Goal: Information Seeking & Learning: Learn about a topic

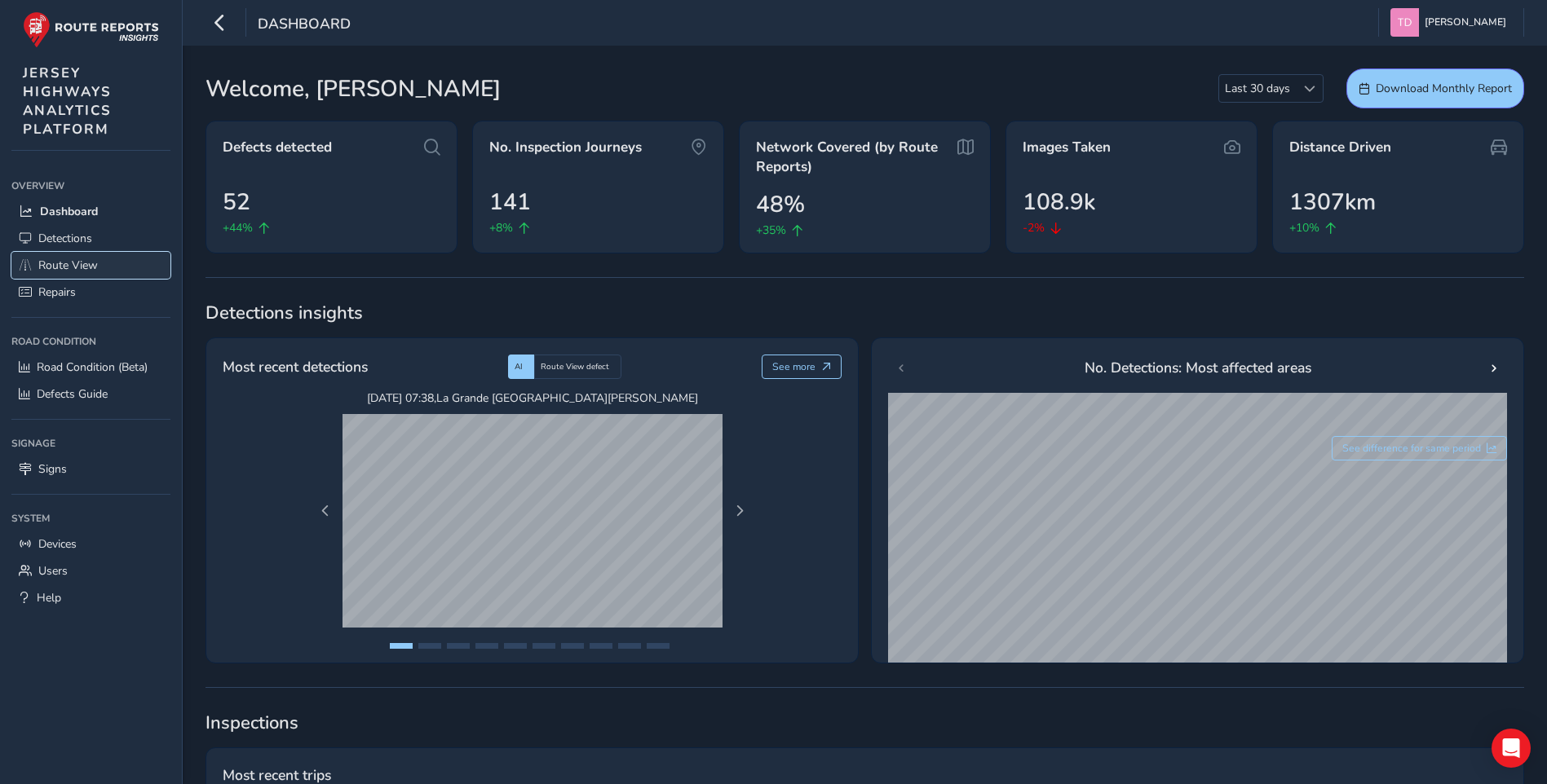
click at [57, 263] on span "Route View" at bounding box center [67, 266] width 60 height 15
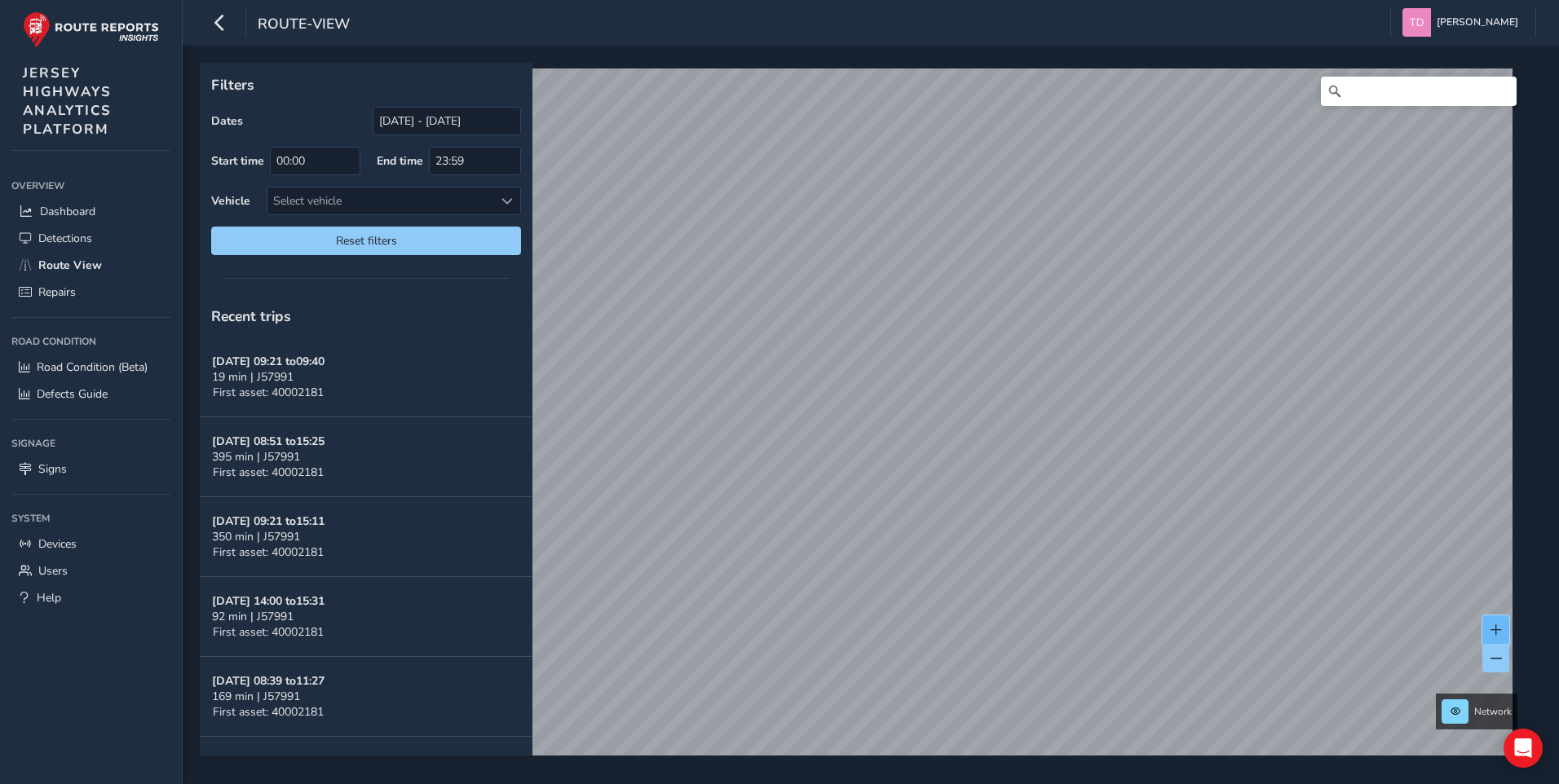
click at [1497, 630] on span at bounding box center [1497, 631] width 12 height 12
click at [1497, 629] on span at bounding box center [1497, 631] width 12 height 12
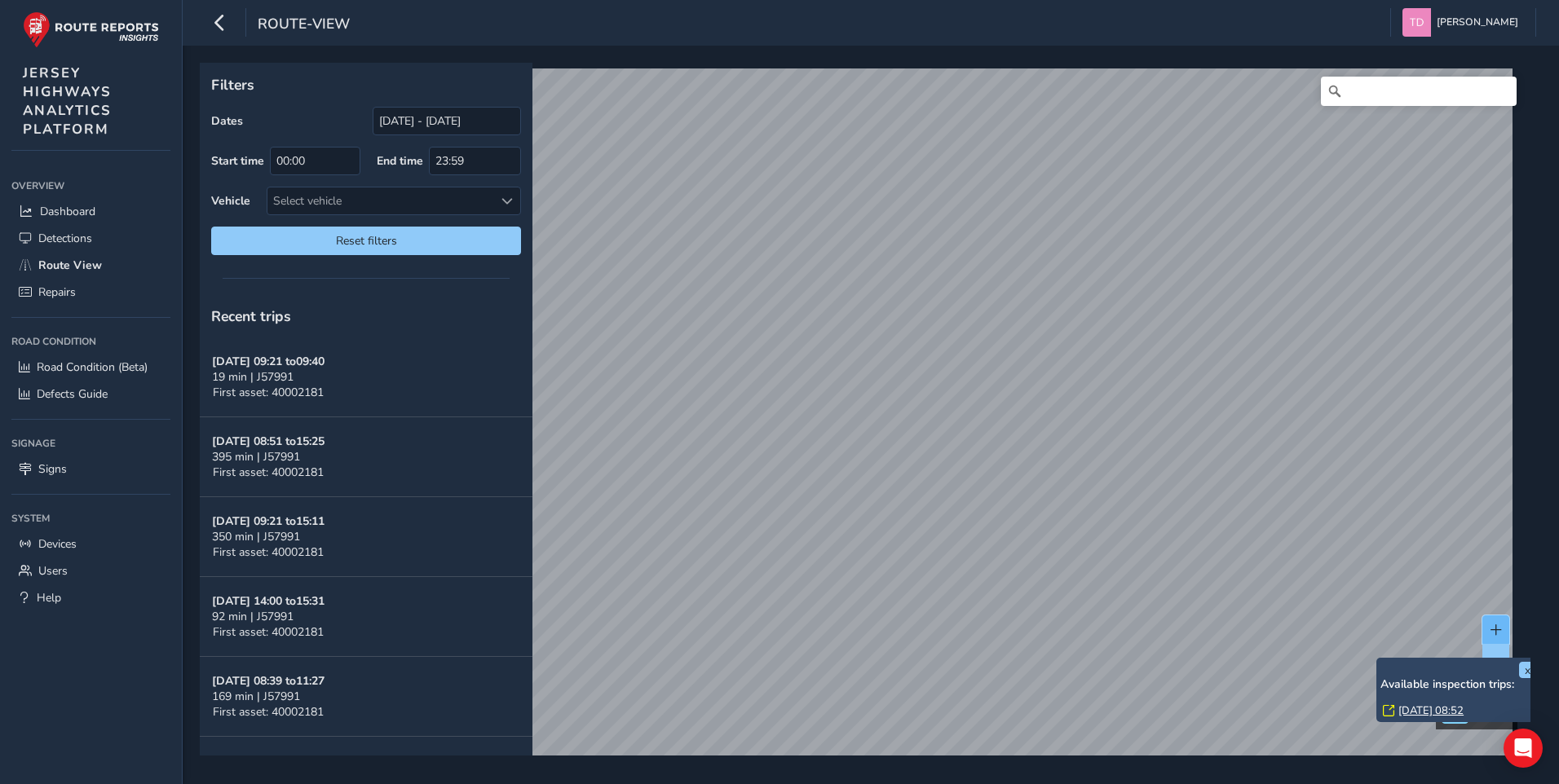
click at [1497, 615] on button at bounding box center [1496, 630] width 27 height 29
click at [1495, 615] on button at bounding box center [1496, 630] width 27 height 29
click at [1498, 615] on button at bounding box center [1496, 630] width 27 height 29
click at [1493, 625] on span at bounding box center [1497, 631] width 12 height 12
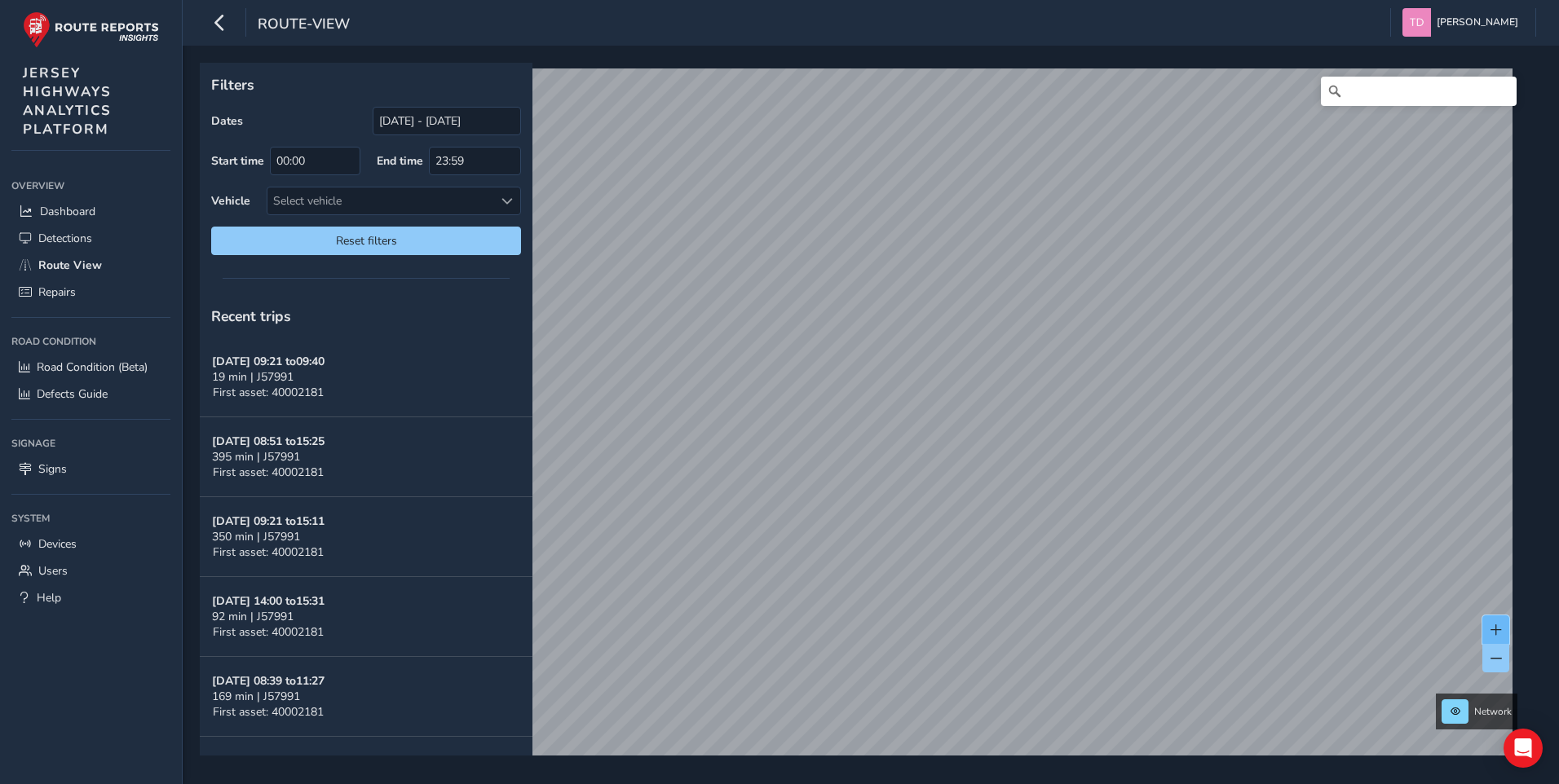
click at [1497, 628] on span at bounding box center [1497, 631] width 12 height 12
click at [0, 0] on div "x Available inspection trips: [GEOGRAPHIC_DATA][DATE] 11:54" at bounding box center [0, 0] width 0 height 0
click at [1022, 454] on link "[DATE] 11:54" at bounding box center [1024, 456] width 65 height 14
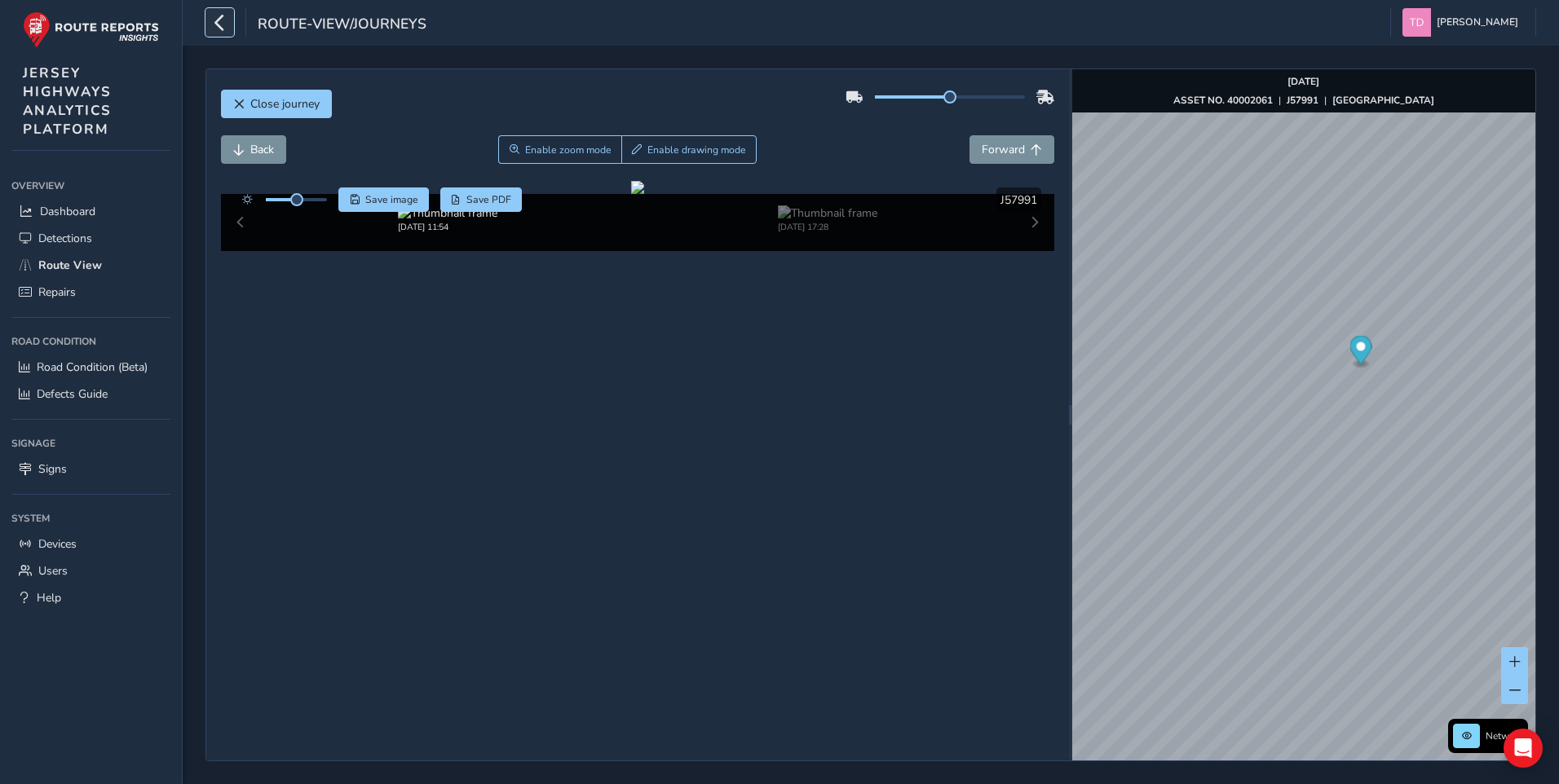
click at [218, 19] on icon "button" at bounding box center [219, 23] width 17 height 29
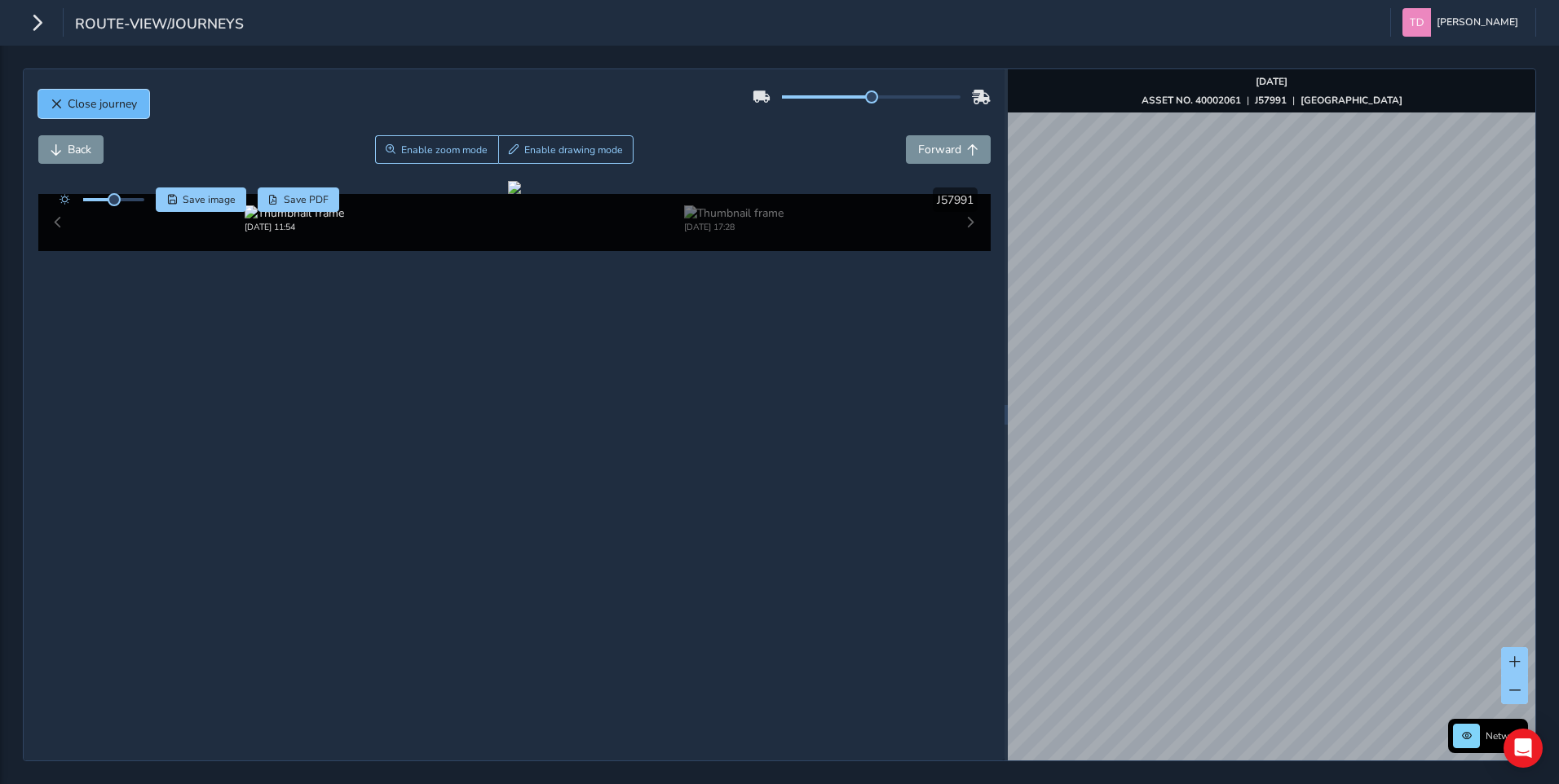
click at [59, 99] on span "Close journey" at bounding box center [56, 105] width 12 height 12
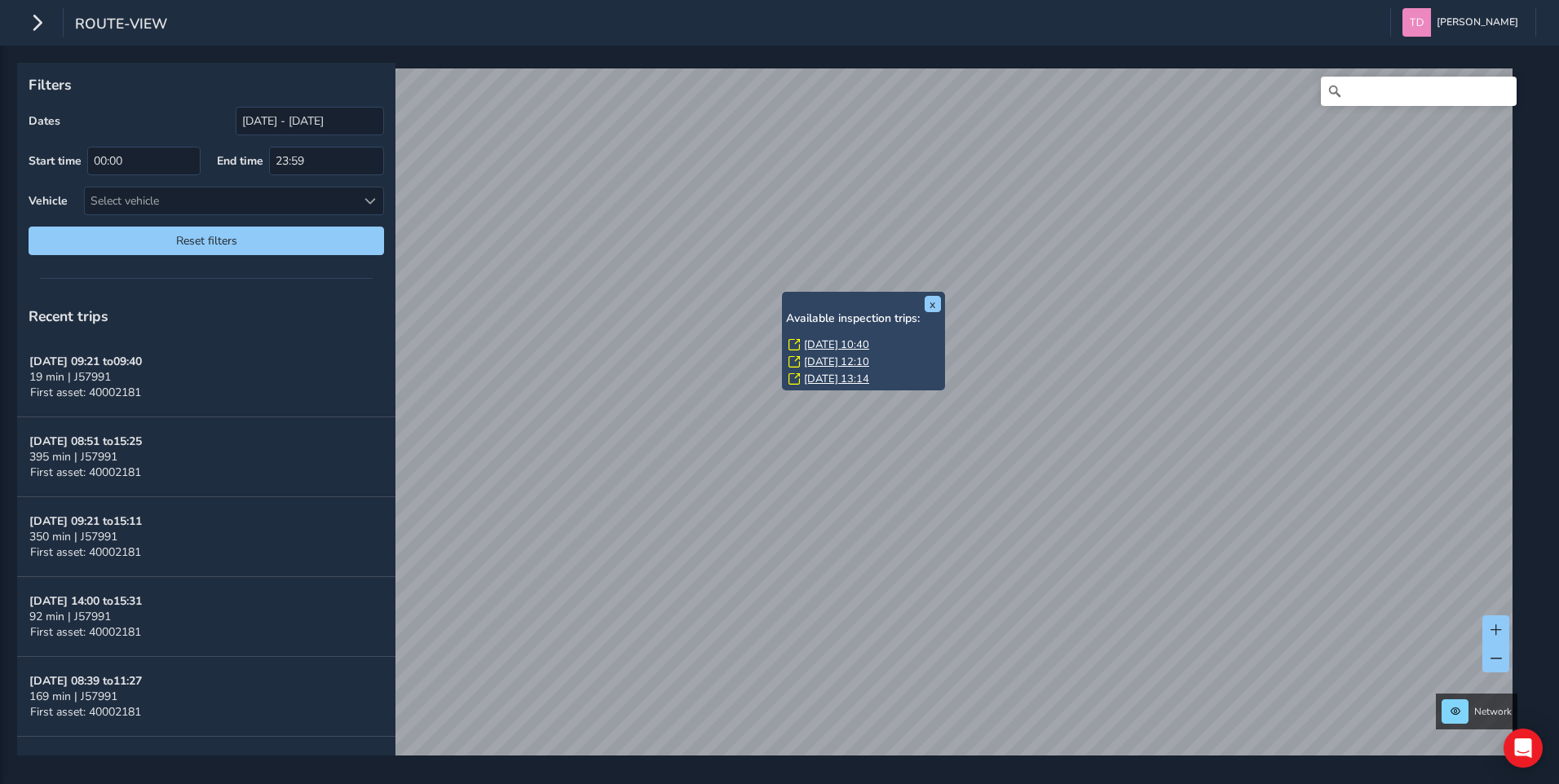
click at [852, 341] on link "[DATE] 10:40" at bounding box center [836, 344] width 65 height 14
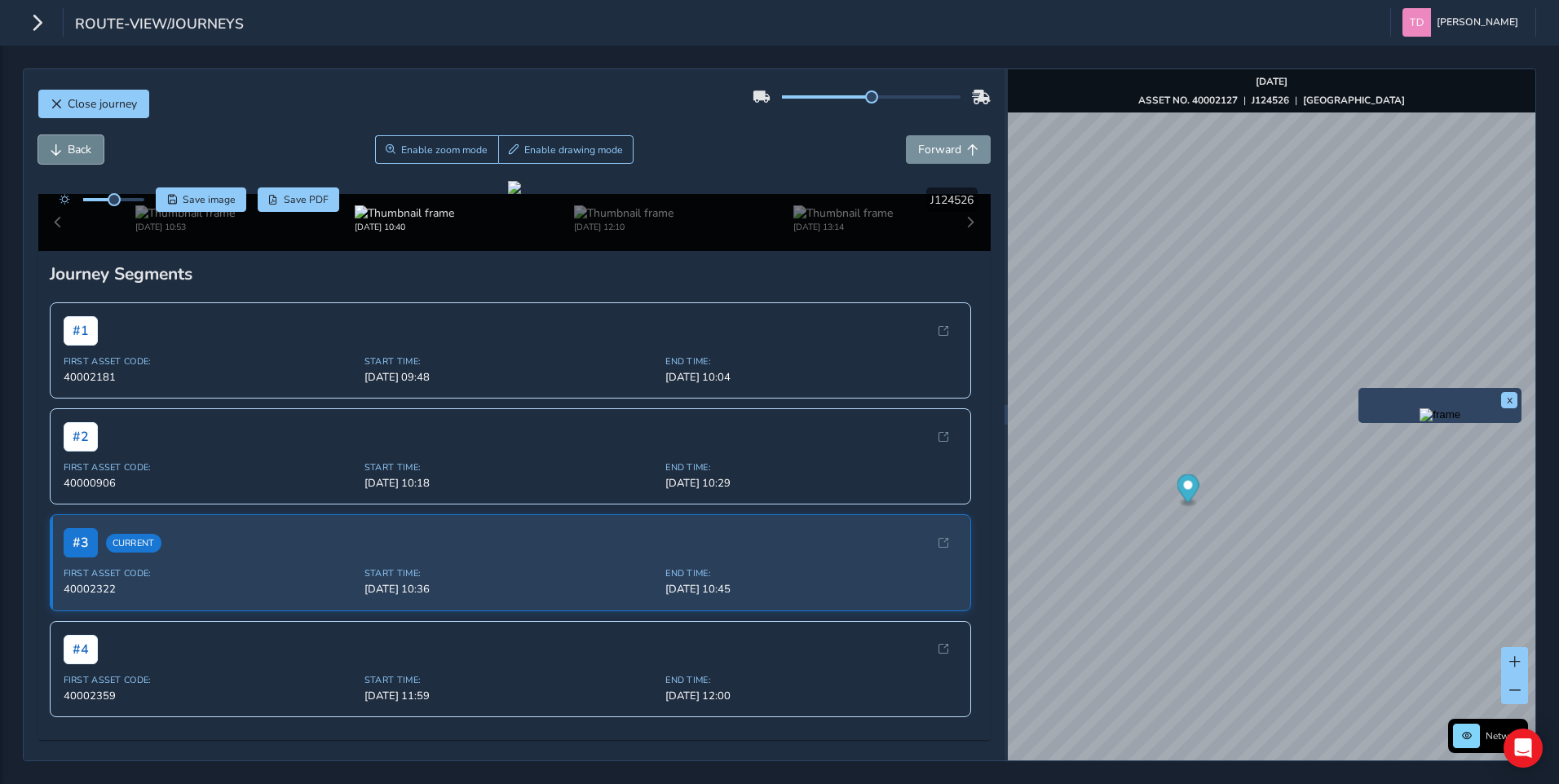
click at [67, 147] on span "Back" at bounding box center [79, 149] width 24 height 15
click at [68, 147] on span "Back" at bounding box center [79, 149] width 24 height 15
click at [73, 151] on span "Back" at bounding box center [79, 149] width 24 height 15
click at [73, 151] on span "Back" at bounding box center [79, 149] width 24 height 15
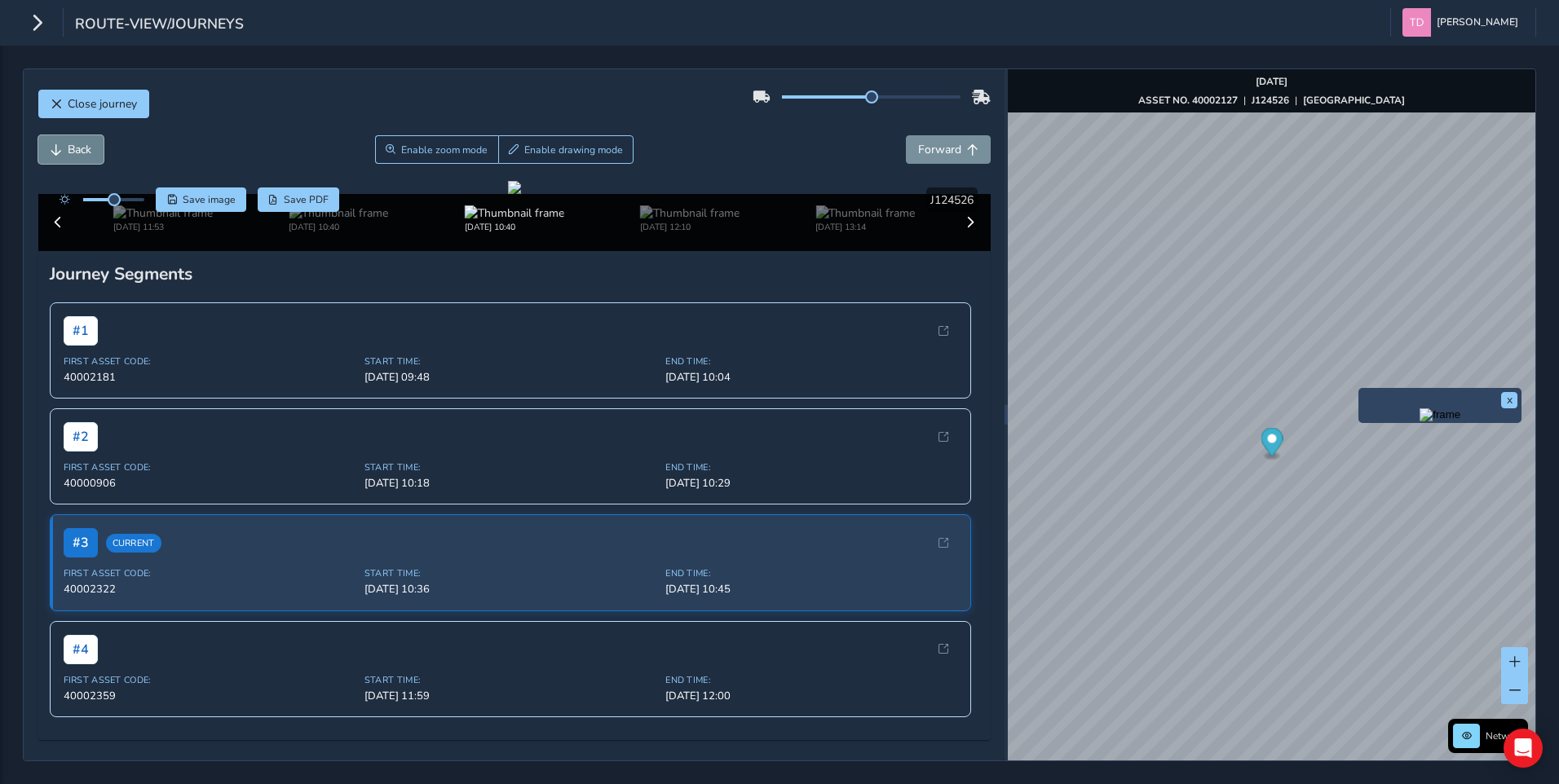
click at [74, 152] on span "Back" at bounding box center [79, 149] width 24 height 15
click at [918, 154] on span "Forward" at bounding box center [939, 149] width 43 height 15
drag, startPoint x: 331, startPoint y: 428, endPoint x: 410, endPoint y: 415, distance: 80.1
click at [508, 194] on div at bounding box center [513, 187] width 13 height 13
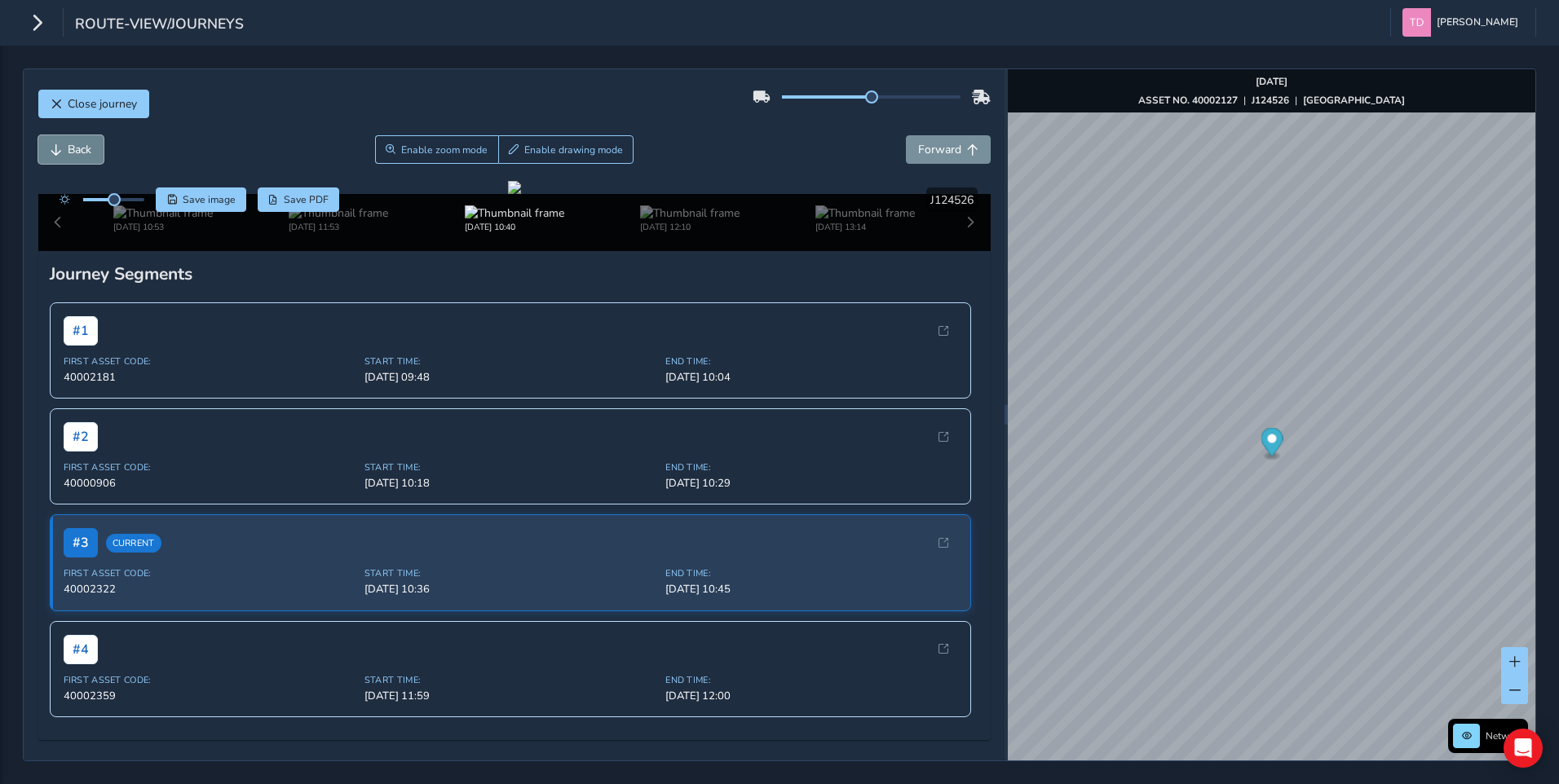
click at [76, 151] on span "Back" at bounding box center [79, 149] width 24 height 15
click at [937, 161] on button "Forward" at bounding box center [948, 150] width 85 height 29
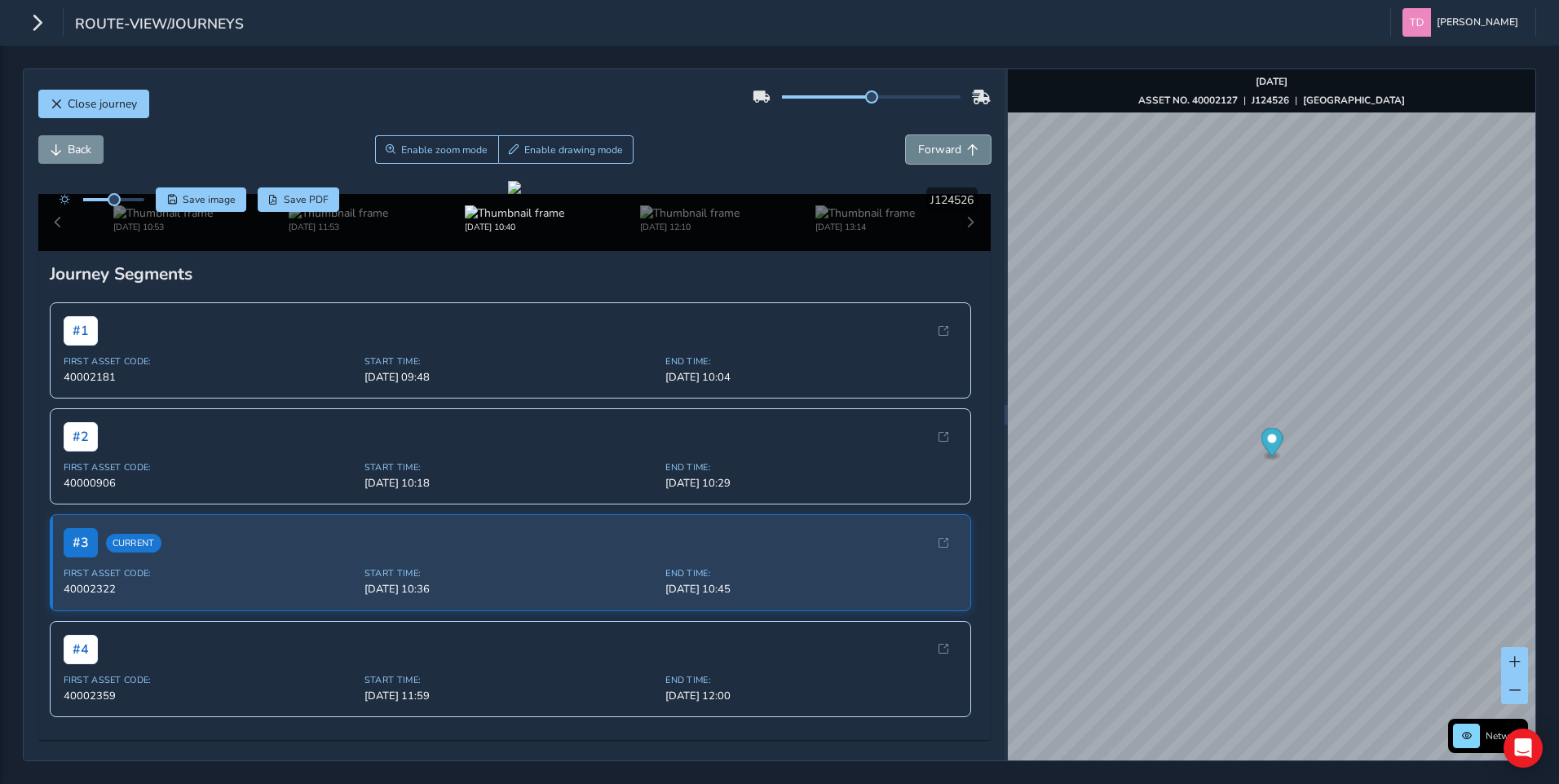
click at [938, 155] on span "Forward" at bounding box center [939, 149] width 43 height 15
click at [925, 143] on span "Forward" at bounding box center [939, 149] width 43 height 15
click at [938, 155] on span "Forward" at bounding box center [939, 149] width 43 height 15
click at [941, 155] on span "Forward" at bounding box center [939, 149] width 43 height 15
click at [943, 153] on span "Forward" at bounding box center [939, 149] width 43 height 15
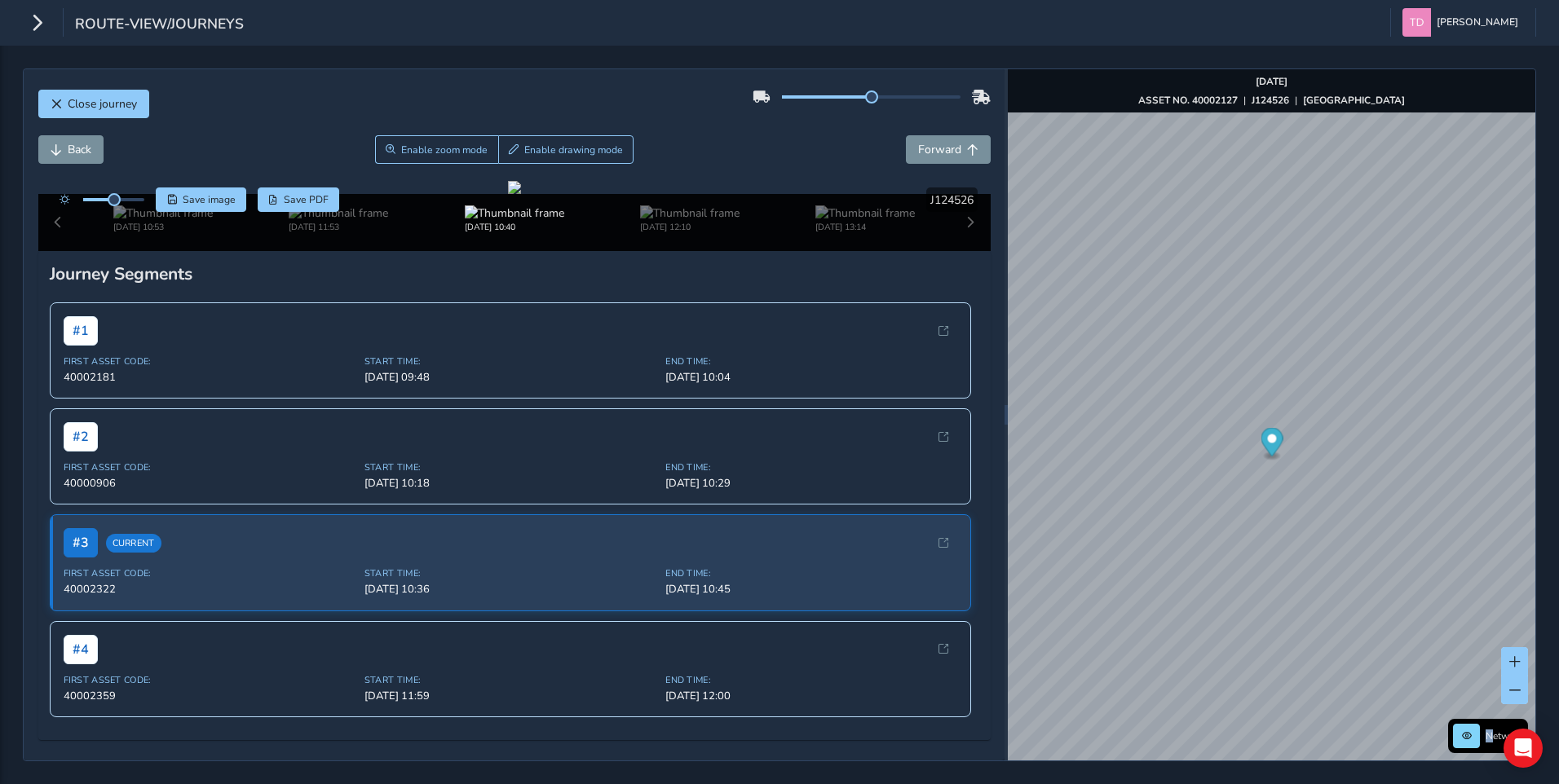
click at [1489, 737] on span "Network" at bounding box center [1504, 736] width 37 height 13
click at [1489, 738] on span "Network" at bounding box center [1504, 736] width 37 height 13
click at [491, 221] on img at bounding box center [514, 213] width 99 height 15
click at [662, 221] on img at bounding box center [690, 213] width 99 height 15
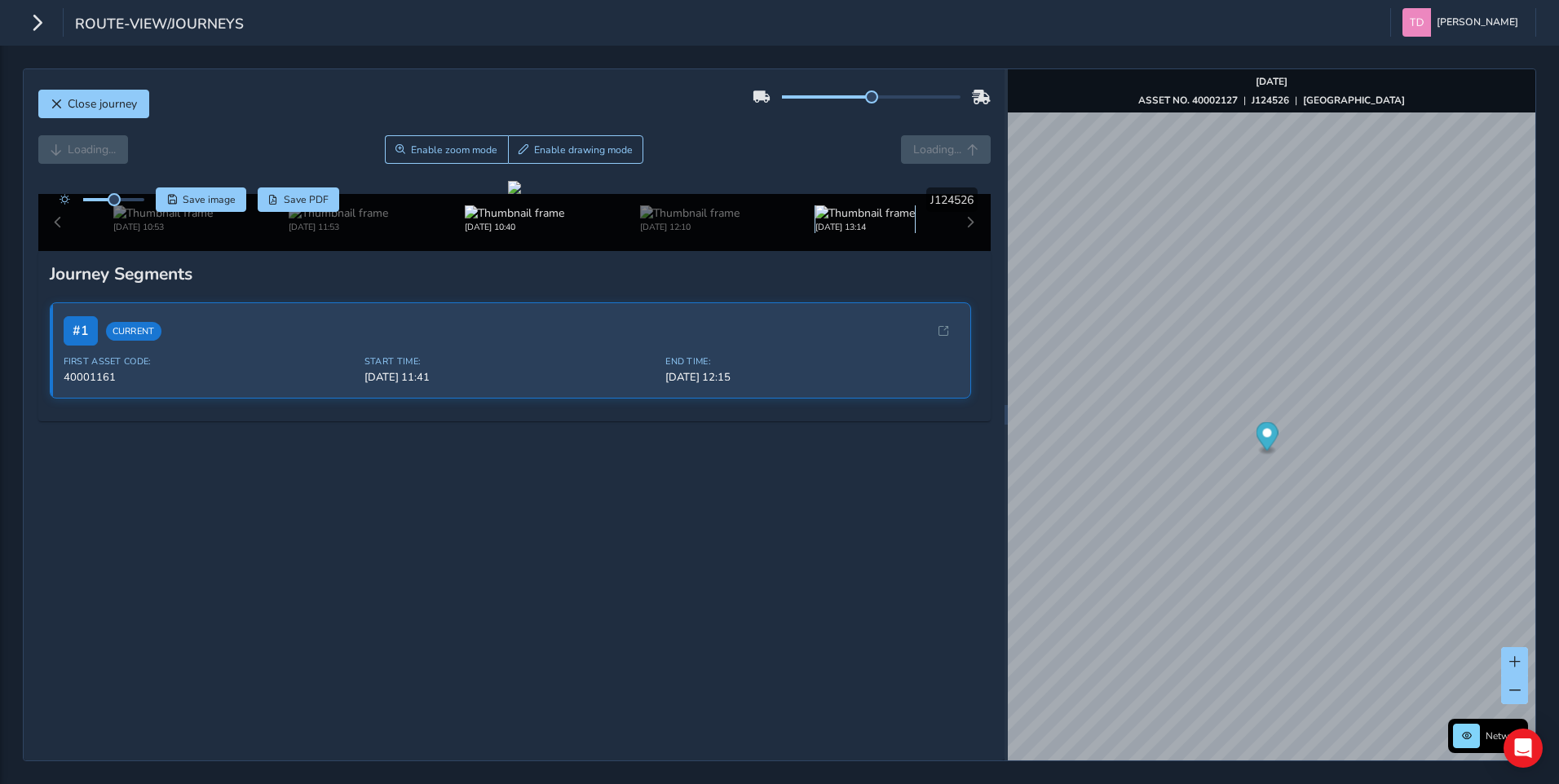
click at [825, 221] on img at bounding box center [865, 213] width 99 height 15
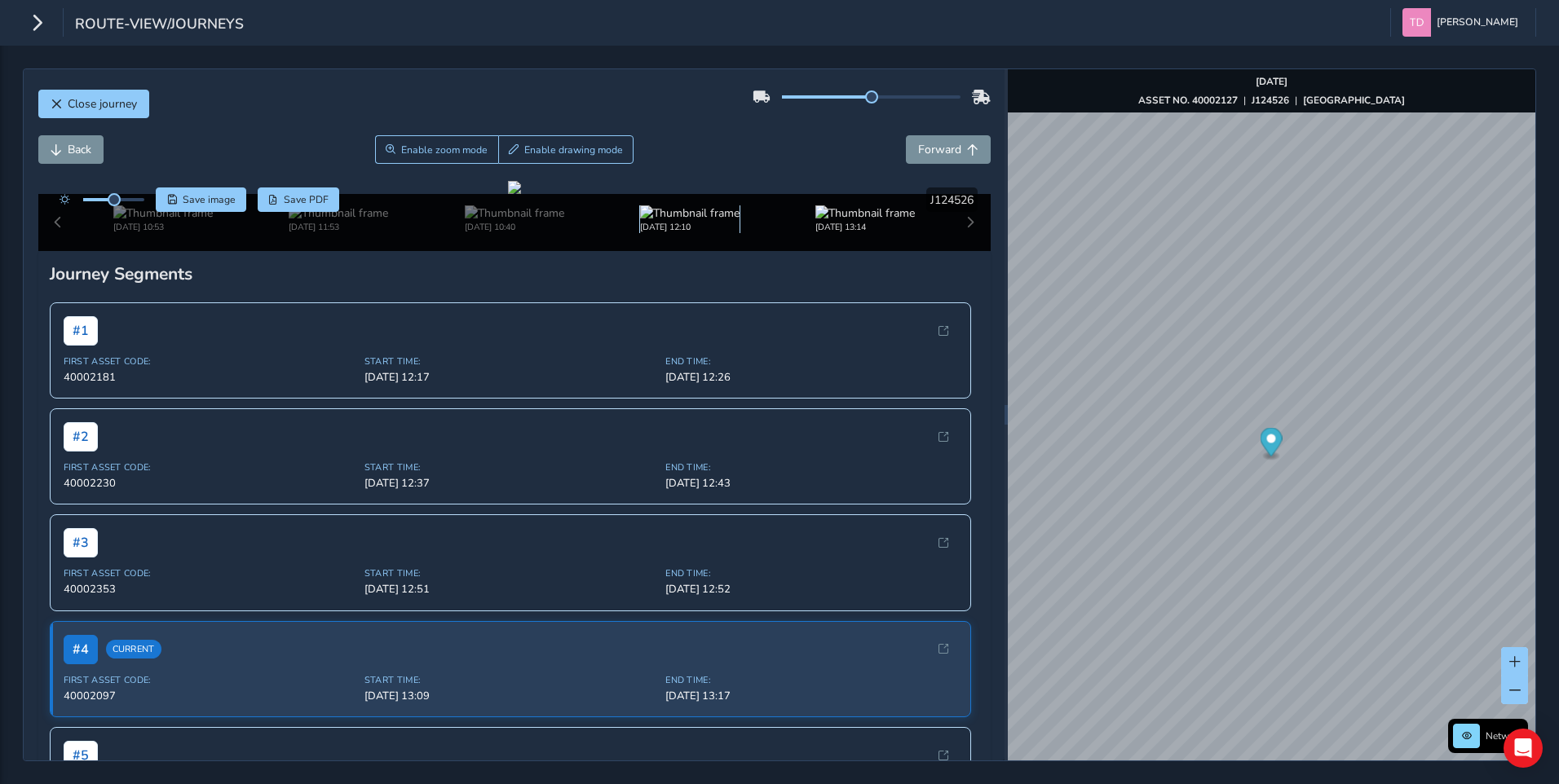
click at [686, 221] on img at bounding box center [690, 213] width 99 height 15
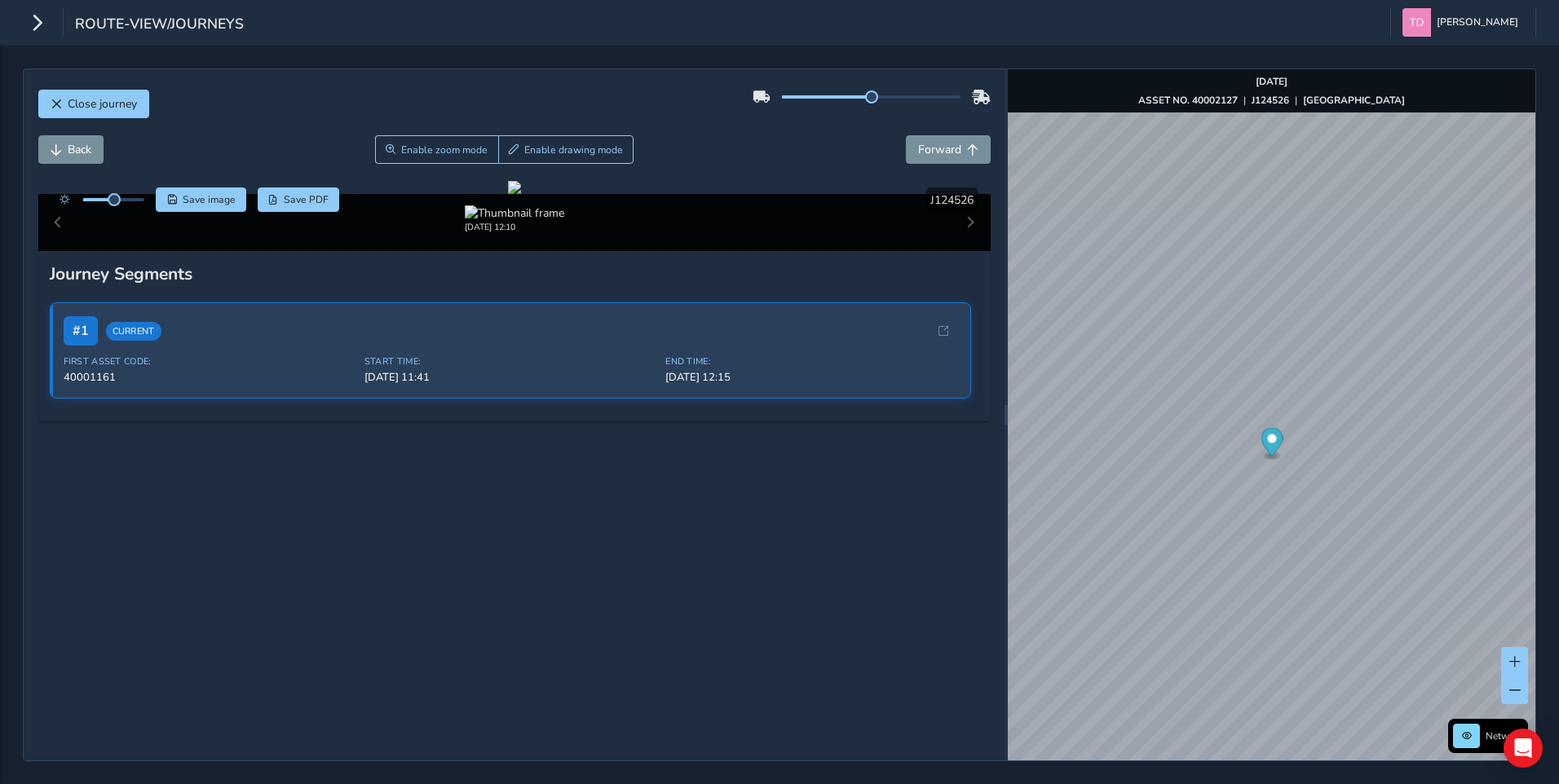
click at [819, 234] on div "[DATE] 12:10" at bounding box center [514, 219] width 879 height 28
click at [844, 221] on img at bounding box center [865, 213] width 99 height 15
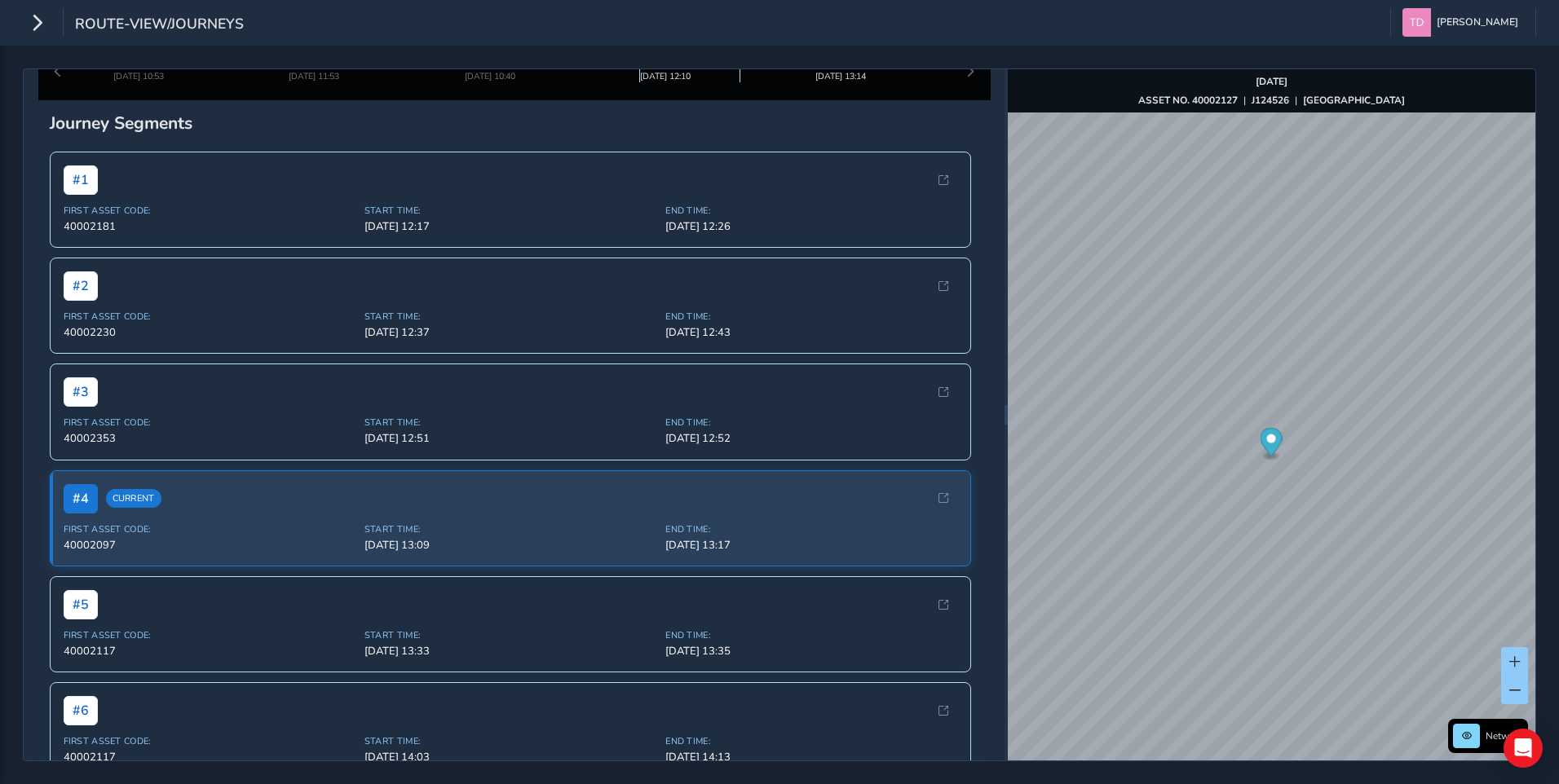
click at [678, 70] on img at bounding box center [690, 62] width 99 height 15
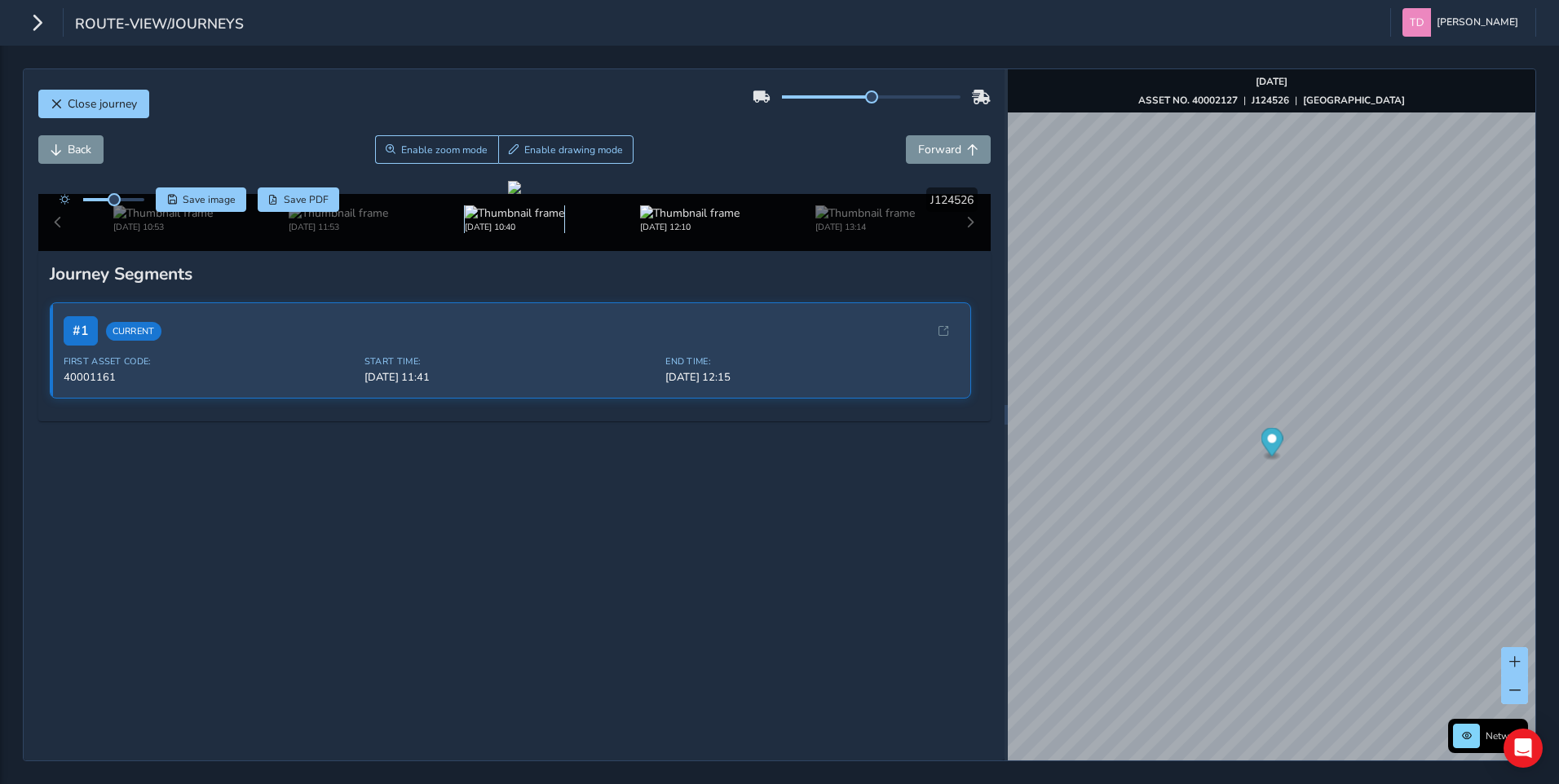
click at [519, 221] on img at bounding box center [514, 213] width 99 height 15
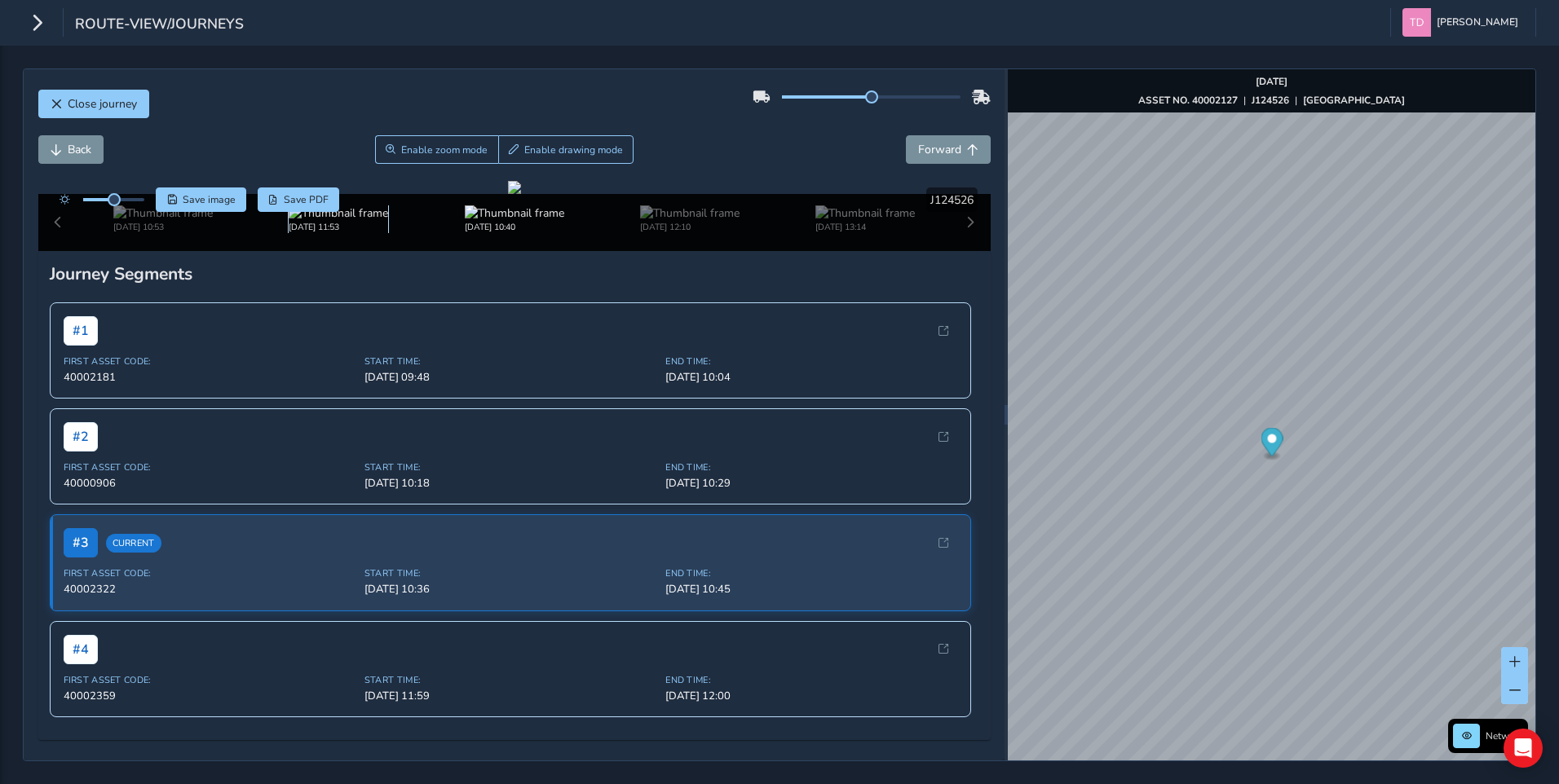
click at [366, 221] on img at bounding box center [338, 213] width 99 height 15
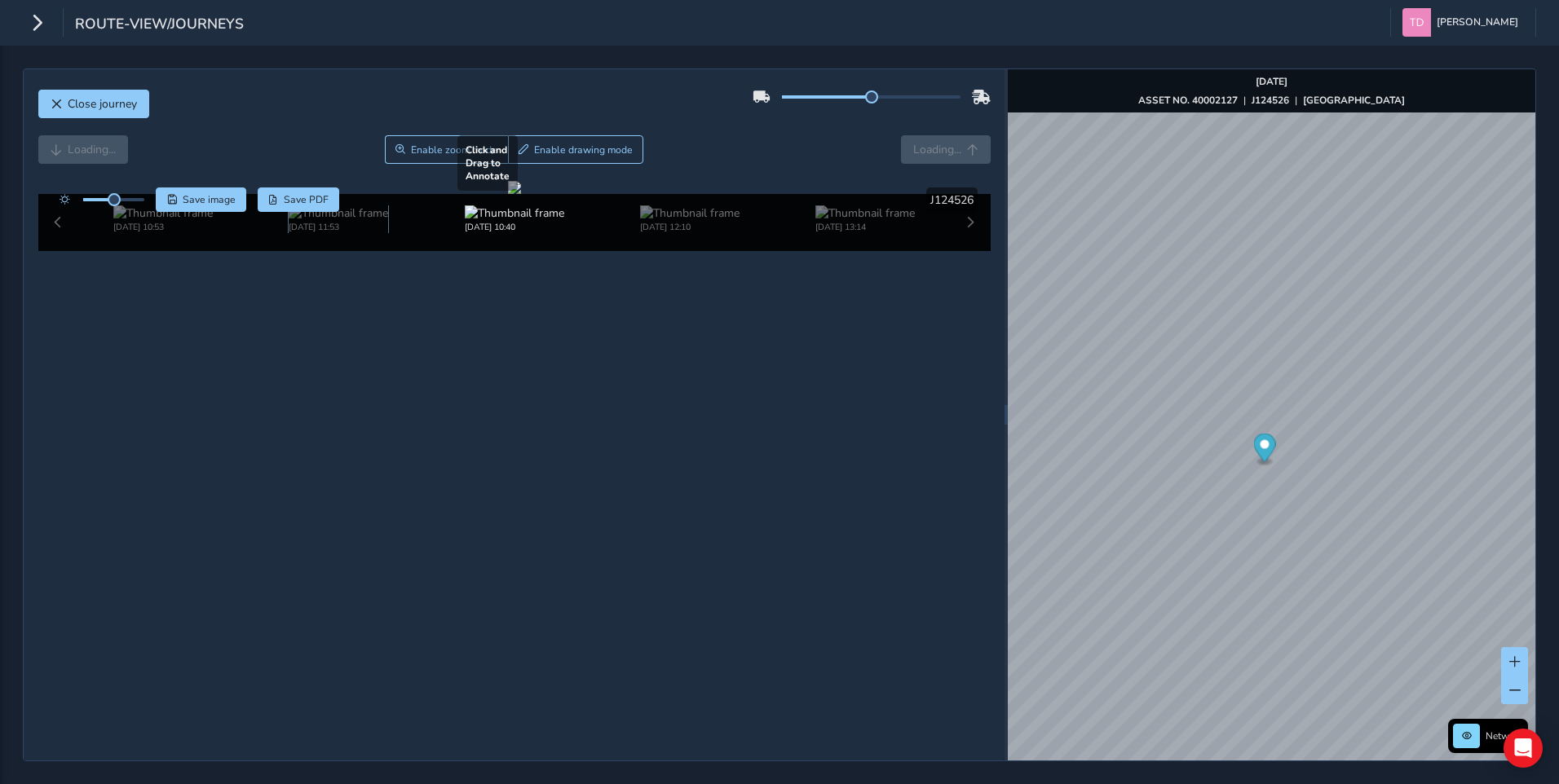
scroll to position [51, 0]
click at [136, 221] on img at bounding box center [163, 213] width 99 height 15
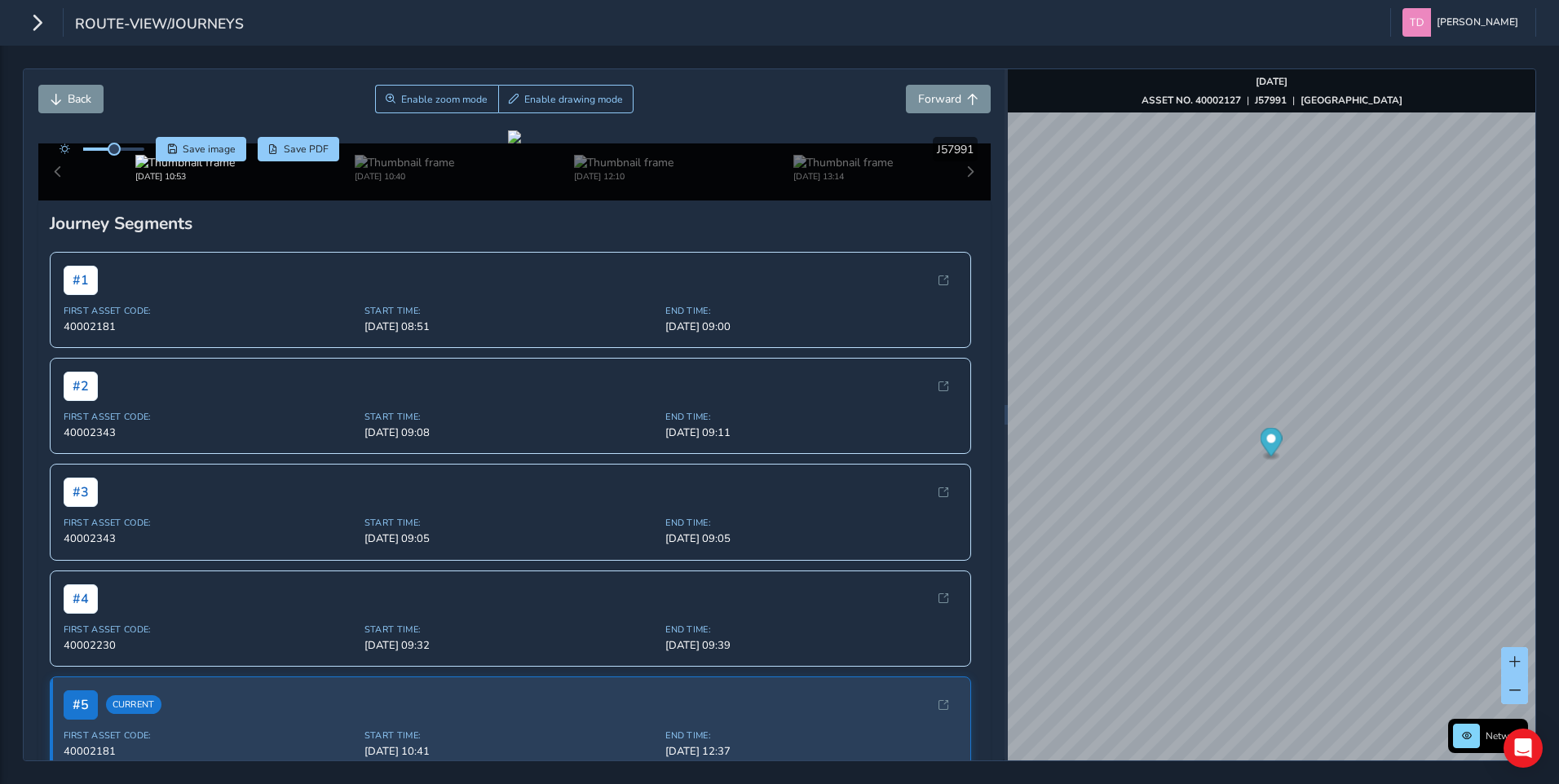
click at [62, 201] on div "[DATE] 10:53 [DATE] 10:40 [DATE] 12:10 [DATE] 13:14" at bounding box center [514, 172] width 953 height 57
click at [55, 201] on div "[DATE] 10:53 [DATE] 10:40 [DATE] 12:10 [DATE] 13:14" at bounding box center [514, 172] width 953 height 57
click at [955, 201] on div "[DATE] 10:53 [DATE] 10:40 [DATE] 12:10 [DATE] 13:14" at bounding box center [514, 172] width 953 height 57
